Goal: Register for event/course

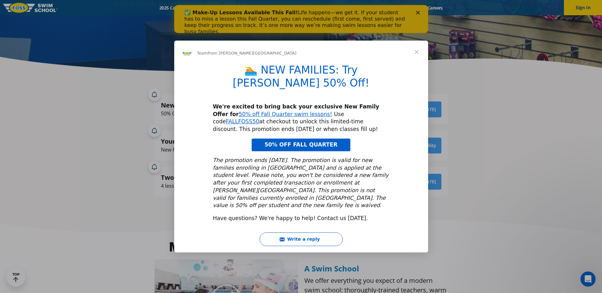
click at [417, 59] on span "Close" at bounding box center [416, 52] width 23 height 23
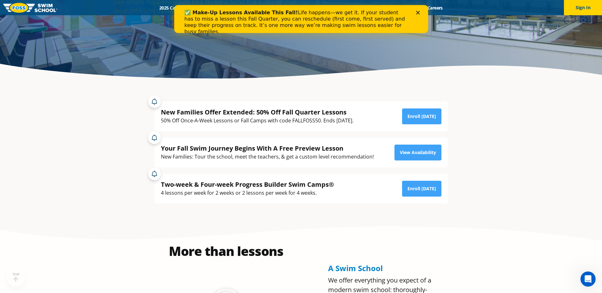
scroll to position [127, 0]
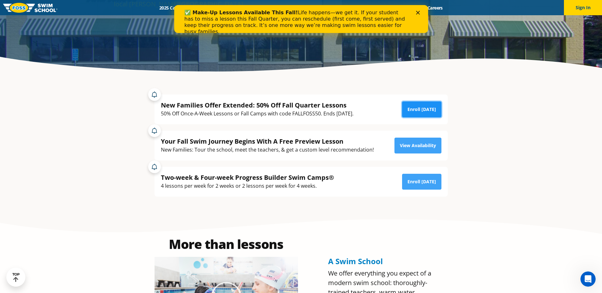
click at [422, 110] on link "Enroll [DATE]" at bounding box center [421, 110] width 39 height 16
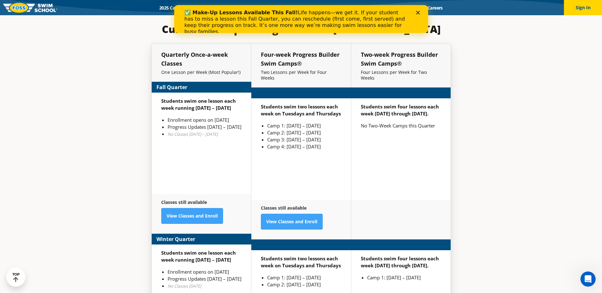
scroll to position [1554, 0]
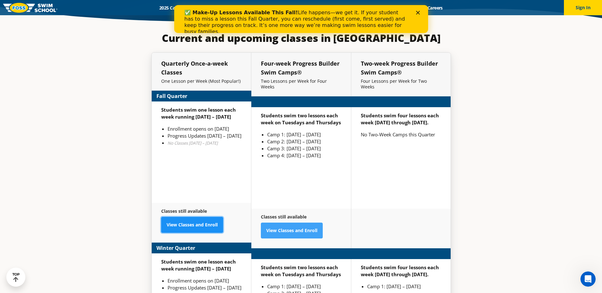
click at [197, 217] on link "View Classes and Enroll" at bounding box center [192, 225] width 62 height 16
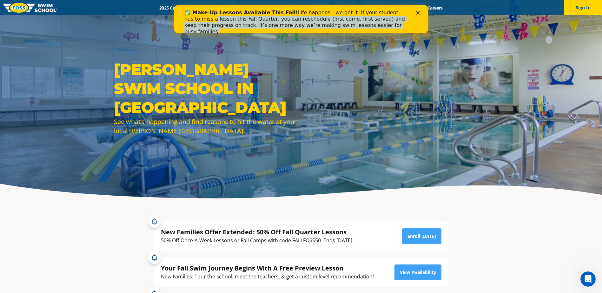
click at [419, 10] on div "✅ Make-Up Lessons Available This Fall! Life happens—we get it. If your student …" at bounding box center [301, 22] width 254 height 29
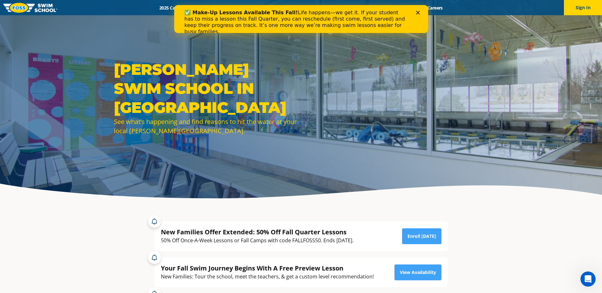
click at [418, 12] on icon "Close" at bounding box center [418, 13] width 4 height 4
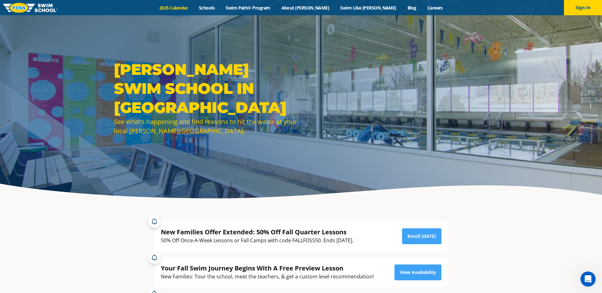
click at [193, 8] on link "2025 Calendar" at bounding box center [174, 8] width 40 height 6
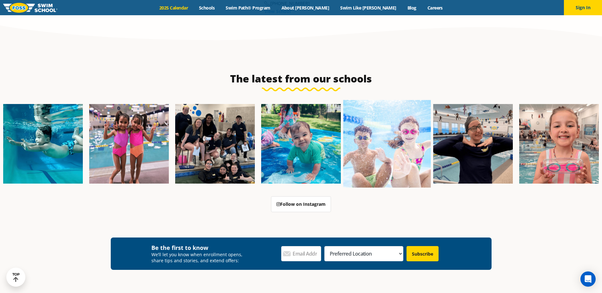
scroll to position [1174, 0]
